Goal: Task Accomplishment & Management: Use online tool/utility

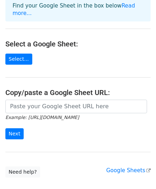
scroll to position [63, 0]
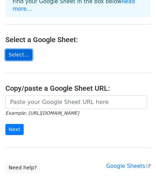
click at [19, 49] on link "Select..." at bounding box center [18, 54] width 27 height 11
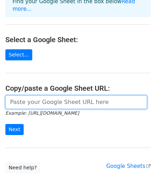
click at [52, 95] on input "url" at bounding box center [75, 102] width 141 height 14
paste input "[URL][DOMAIN_NAME]"
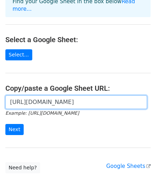
scroll to position [0, 273]
type input "https://docs.google.com/spreadsheets/d/160KBX6k2S_6L4R6U_2ABS1dmU1QJMyOA/edit?u…"
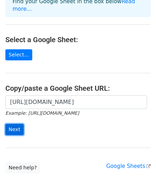
click at [17, 124] on input "Next" at bounding box center [14, 129] width 18 height 11
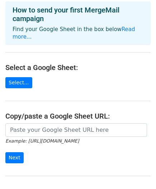
scroll to position [92, 0]
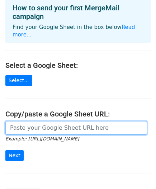
click at [18, 121] on input "url" at bounding box center [75, 128] width 141 height 14
paste input "[URL][DOMAIN_NAME]"
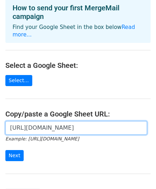
scroll to position [0, 273]
type input "[URL][DOMAIN_NAME]"
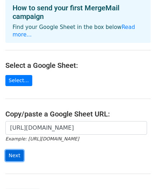
scroll to position [0, 0]
click at [17, 150] on input "Next" at bounding box center [14, 155] width 18 height 11
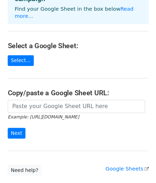
scroll to position [121, 0]
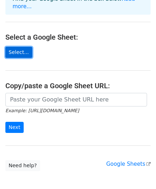
click at [14, 47] on link "Select..." at bounding box center [18, 52] width 27 height 11
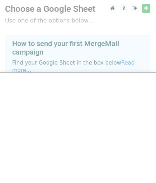
scroll to position [148, 0]
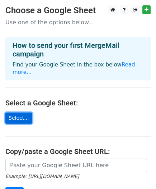
click at [18, 113] on link "Select..." at bounding box center [18, 118] width 27 height 11
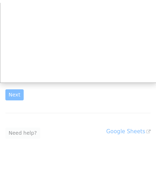
scroll to position [96, 0]
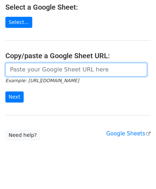
click at [45, 63] on input "url" at bounding box center [75, 70] width 141 height 14
paste input "https://docs.google.com/spreadsheets/d/160KBX6k2S_6L4R6U_2ABS1dmU1QJMyOA/edit?u…"
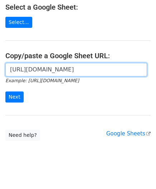
scroll to position [0, 273]
type input "https://docs.google.com/spreadsheets/d/160KBX6k2S_6L4R6U_2ABS1dmU1QJMyOA/edit?u…"
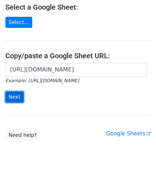
click at [14, 92] on input "Next" at bounding box center [14, 97] width 18 height 11
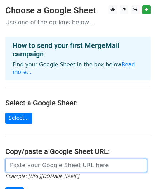
click at [19, 160] on input "url" at bounding box center [75, 166] width 141 height 14
paste input "[URL][DOMAIN_NAME]"
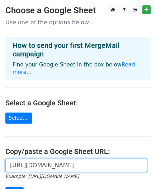
scroll to position [0, 273]
type input "https://docs.google.com/spreadsheets/d/160KBX6k2S_6L4R6U_2ABS1dmU1QJMyOA/edit?u…"
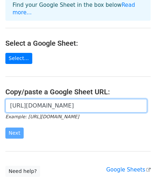
scroll to position [63, 0]
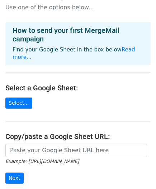
scroll to position [70, 0]
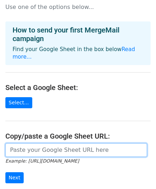
click at [39, 143] on input "url" at bounding box center [75, 150] width 141 height 14
paste input "[URL][DOMAIN_NAME]"
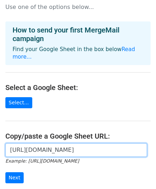
scroll to position [0, 156]
type input "[URL][DOMAIN_NAME]"
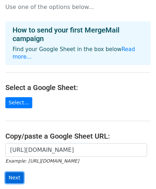
click at [11, 172] on input "Next" at bounding box center [14, 177] width 18 height 11
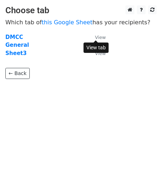
click at [96, 37] on small "View" at bounding box center [100, 37] width 11 height 5
click at [16, 37] on strong "DMCC" at bounding box center [14, 37] width 18 height 6
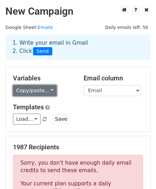
click at [49, 93] on link "Copy/paste..." at bounding box center [35, 90] width 44 height 11
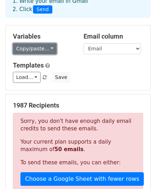
scroll to position [43, 0]
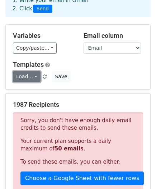
click at [33, 77] on link "Load..." at bounding box center [27, 76] width 28 height 11
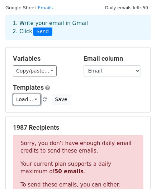
scroll to position [0, 0]
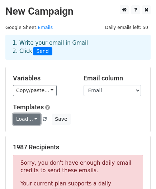
click at [31, 118] on link "Load..." at bounding box center [27, 119] width 28 height 11
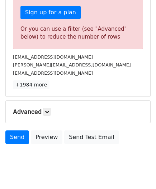
scroll to position [255, 0]
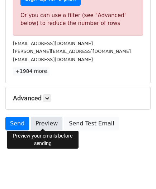
click at [38, 123] on link "Preview" at bounding box center [46, 124] width 31 height 14
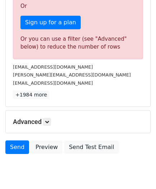
scroll to position [232, 0]
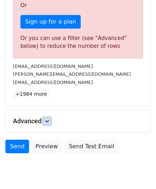
click at [48, 119] on icon at bounding box center [47, 121] width 4 height 4
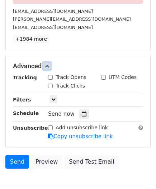
scroll to position [287, 0]
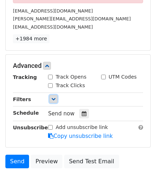
click at [53, 97] on icon at bounding box center [53, 99] width 4 height 4
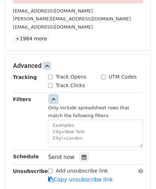
click at [53, 97] on icon at bounding box center [53, 99] width 4 height 4
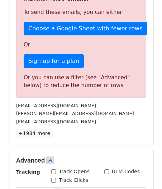
scroll to position [196, 0]
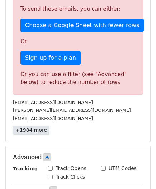
click at [32, 132] on link "+1984 more" at bounding box center [31, 130] width 36 height 9
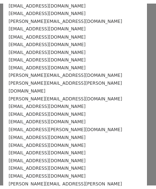
scroll to position [15865, 0]
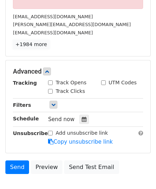
scroll to position [324, 0]
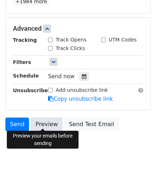
click at [47, 122] on link "Preview" at bounding box center [46, 125] width 31 height 14
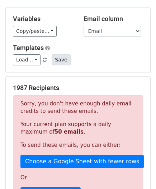
scroll to position [1, 0]
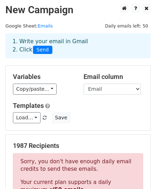
click at [58, 70] on div "Variables Copy/paste... {{Email}} Email column Email Templates Load... No templ…" at bounding box center [78, 98] width 144 height 65
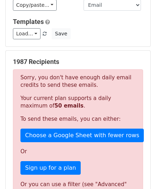
scroll to position [86, 0]
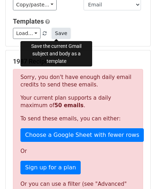
click at [59, 34] on button "Save" at bounding box center [61, 33] width 19 height 11
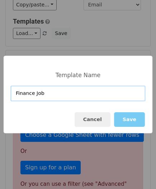
type input "Finance Job"
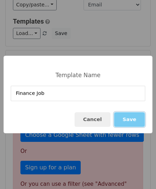
click at [129, 118] on button "Save" at bounding box center [129, 119] width 31 height 15
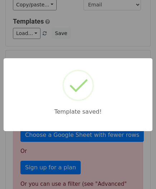
click at [83, 48] on div "Template saved!" at bounding box center [78, 94] width 156 height 189
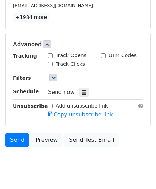
scroll to position [309, 0]
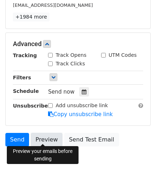
click at [46, 139] on link "Preview" at bounding box center [46, 140] width 31 height 14
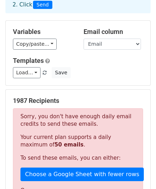
scroll to position [0, 0]
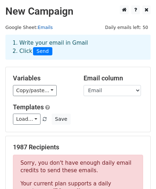
click at [40, 26] on link "Emails" at bounding box center [45, 27] width 15 height 5
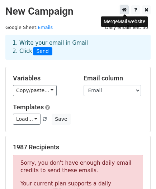
click at [128, 11] on link at bounding box center [123, 9] width 9 height 9
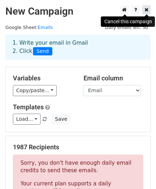
click at [143, 9] on link at bounding box center [146, 9] width 8 height 9
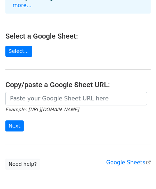
scroll to position [67, 0]
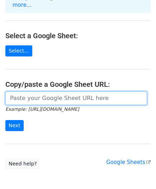
click at [55, 92] on input "url" at bounding box center [75, 99] width 141 height 14
paste input "Email info@zaharagroup.com sundeep@adpico.com info@harlowinternational.com info…"
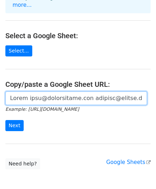
scroll to position [0, 2775]
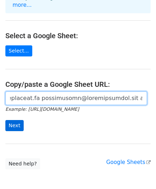
type input "Email info@zaharagroup.com sundeep@adpico.com info@harlowinternational.com info…"
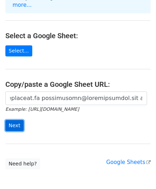
click at [16, 120] on input "Next" at bounding box center [14, 125] width 18 height 11
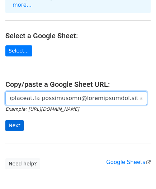
scroll to position [0, 0]
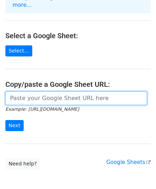
paste input "https://docs.google.com/spreadsheets/d/1DICV7j5acF4n6huddDDolsU6_tAm8eolzQRbp_a…"
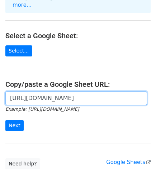
scroll to position [0, 156]
type input "https://docs.google.com/spreadsheets/d/1DICV7j5acF4n6huddDDolsU6_tAm8eolzQRbp_a…"
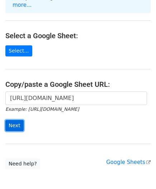
click at [21, 120] on input "Next" at bounding box center [14, 125] width 18 height 11
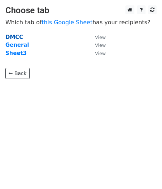
click at [14, 38] on strong "DMCC" at bounding box center [14, 37] width 18 height 6
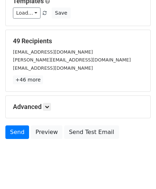
scroll to position [116, 0]
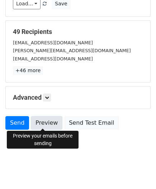
click at [39, 128] on link "Preview" at bounding box center [46, 123] width 31 height 14
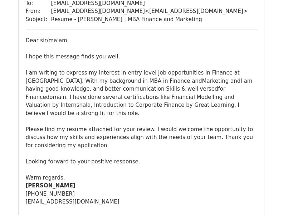
scroll to position [602, 0]
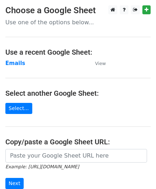
scroll to position [59, 0]
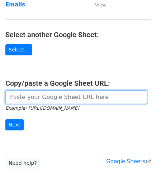
click at [53, 97] on input "url" at bounding box center [75, 97] width 141 height 14
type input "[URL][DOMAIN_NAME]"
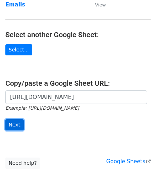
click at [19, 123] on input "Next" at bounding box center [14, 124] width 18 height 11
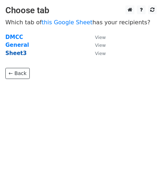
click at [18, 52] on strong "Sheet3" at bounding box center [15, 53] width 21 height 6
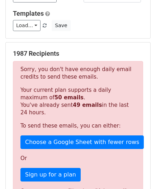
scroll to position [110, 0]
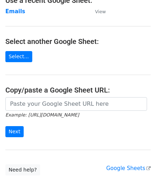
scroll to position [94, 0]
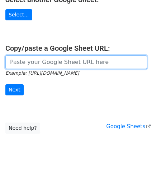
click at [15, 64] on input "url" at bounding box center [75, 62] width 141 height 14
type input "[URL][DOMAIN_NAME]"
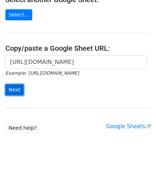
click at [17, 90] on input "Next" at bounding box center [14, 89] width 18 height 11
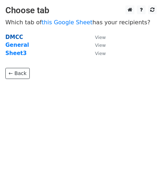
click at [16, 38] on strong "DMCC" at bounding box center [14, 37] width 18 height 6
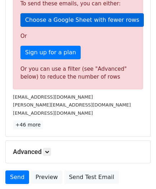
scroll to position [270, 0]
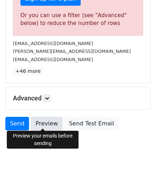
click at [42, 121] on link "Preview" at bounding box center [46, 124] width 31 height 14
